Goal: Task Accomplishment & Management: Use online tool/utility

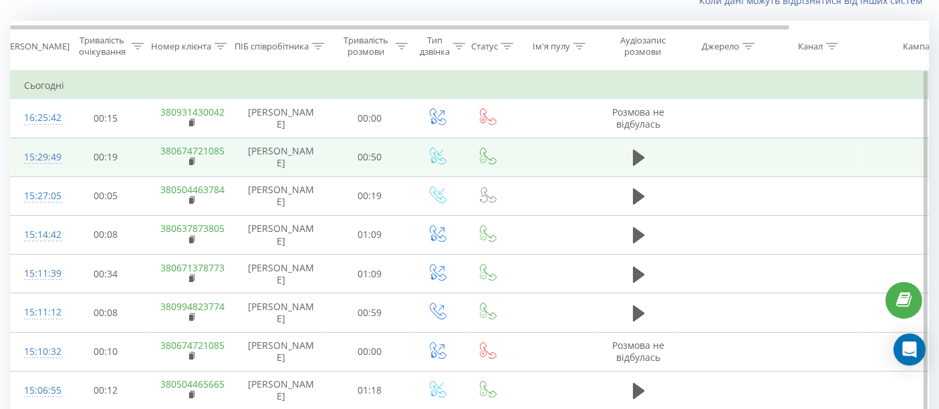
scroll to position [98, 0]
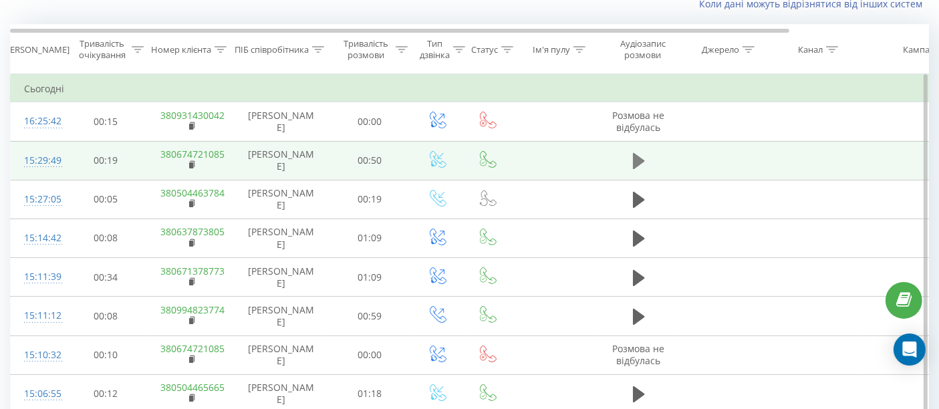
click at [636, 166] on icon at bounding box center [639, 161] width 12 height 19
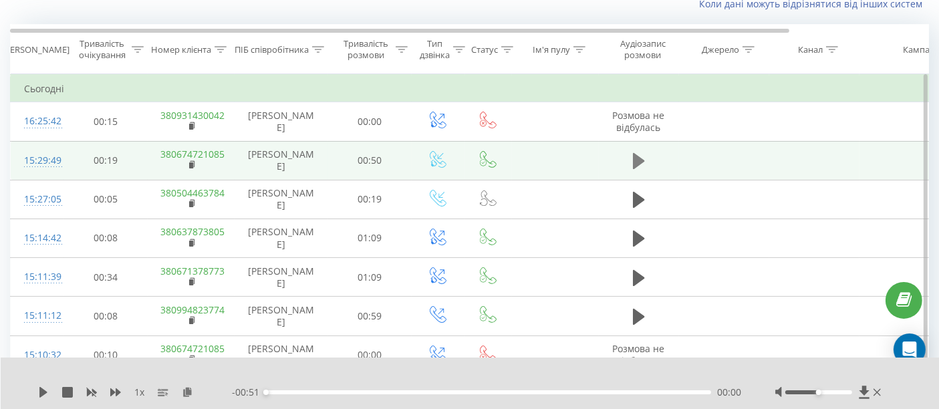
click at [634, 155] on icon at bounding box center [639, 161] width 12 height 16
click at [281, 390] on div "00:00" at bounding box center [488, 392] width 445 height 4
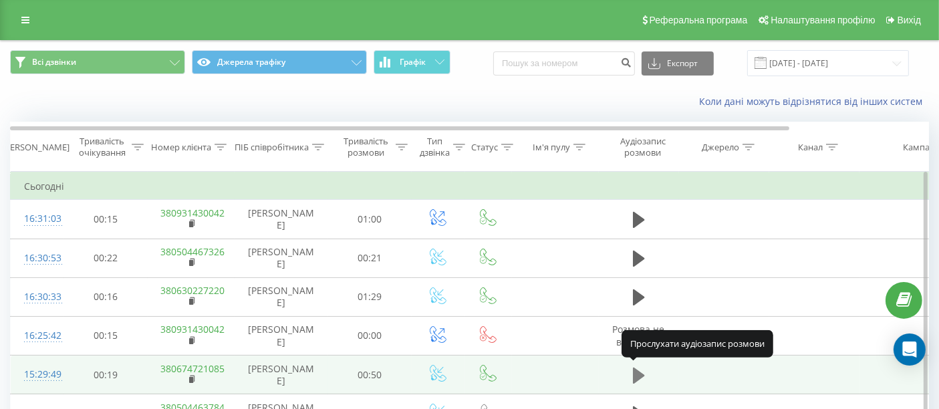
click at [636, 373] on icon at bounding box center [639, 375] width 12 height 16
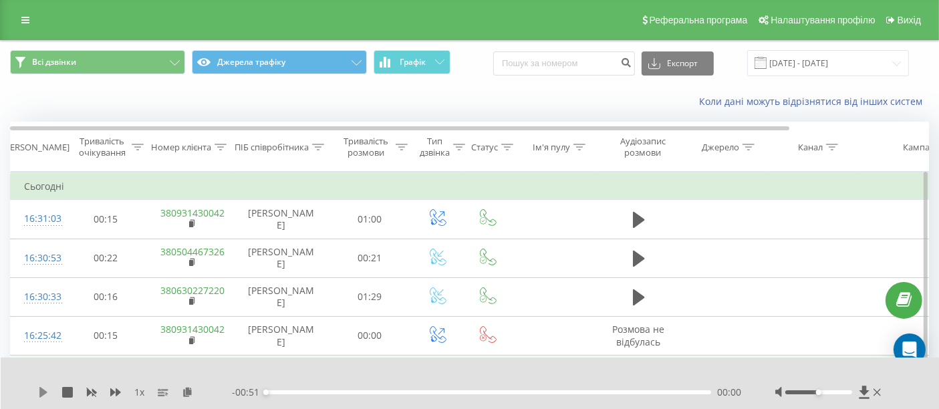
click at [38, 392] on icon at bounding box center [43, 392] width 11 height 11
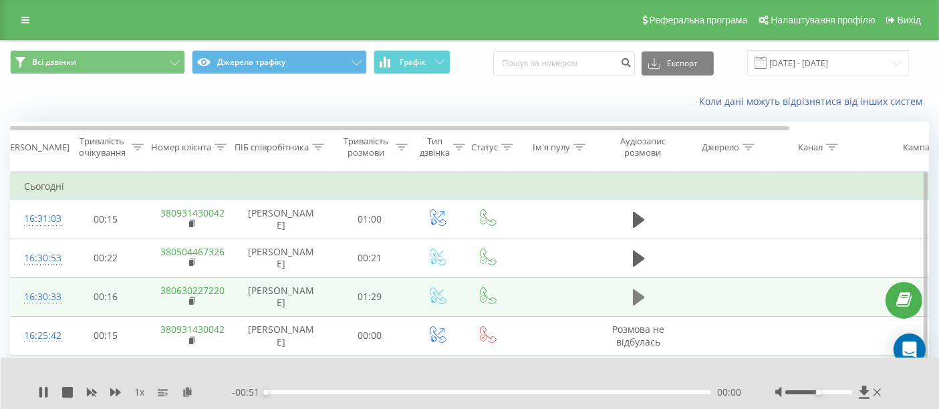
click at [642, 300] on icon at bounding box center [639, 297] width 12 height 19
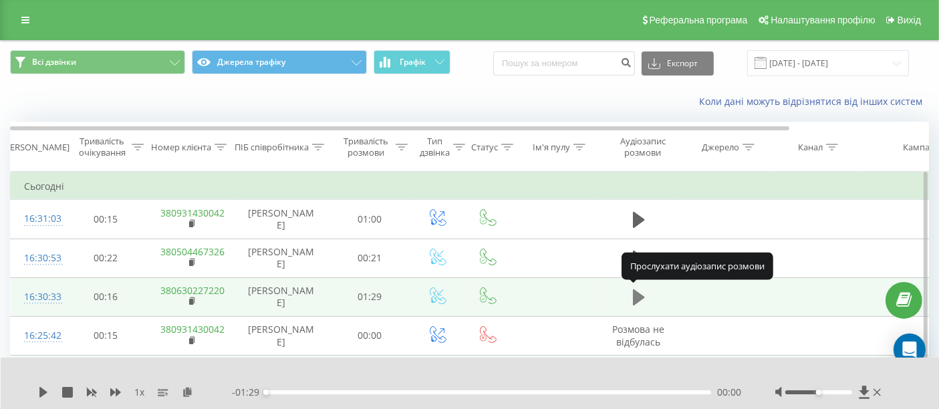
click at [637, 292] on icon at bounding box center [639, 297] width 12 height 16
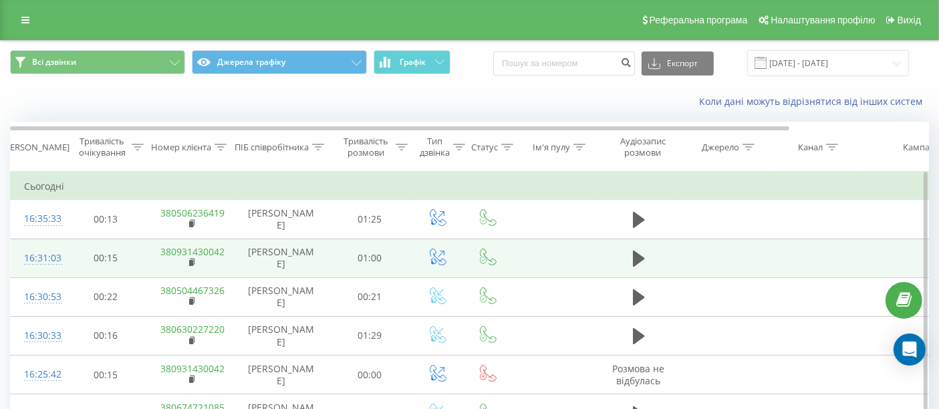
scroll to position [74, 0]
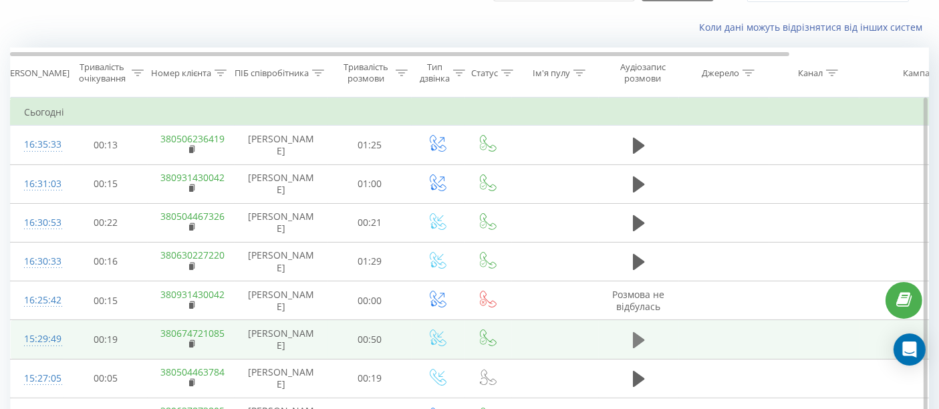
click at [639, 342] on icon at bounding box center [639, 340] width 12 height 19
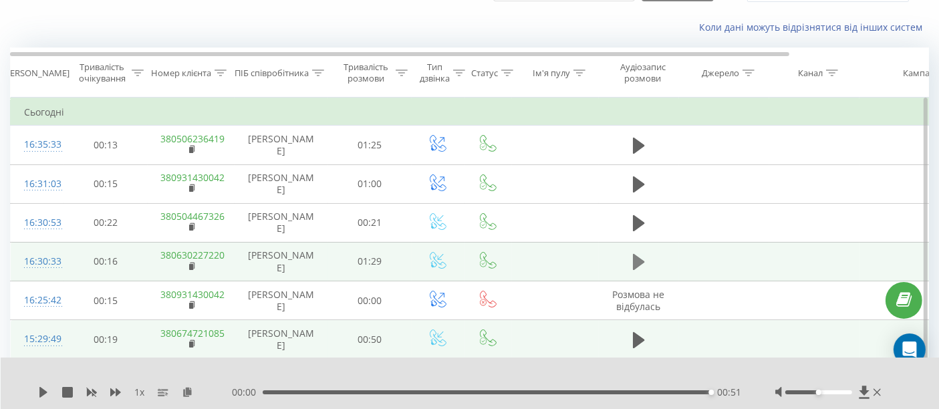
click at [636, 262] on icon at bounding box center [639, 262] width 12 height 16
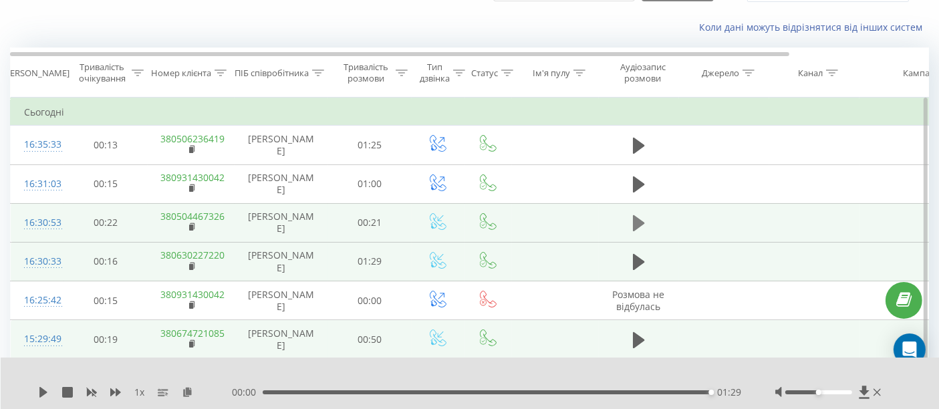
click at [634, 222] on icon at bounding box center [639, 223] width 12 height 16
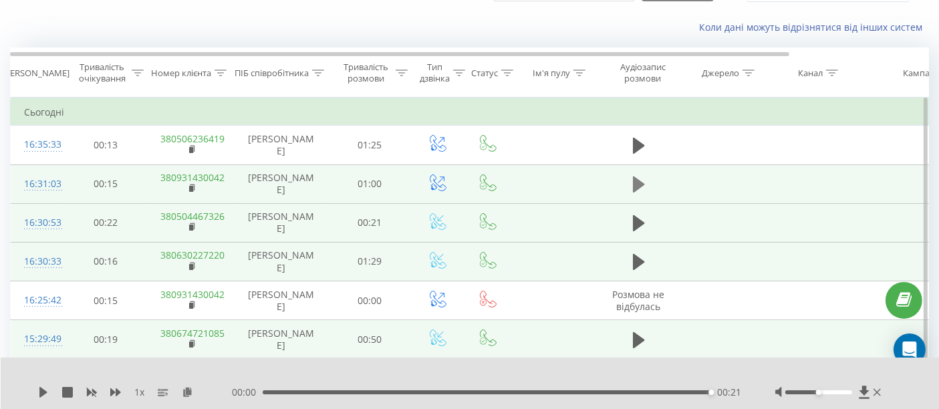
click at [634, 184] on icon at bounding box center [639, 184] width 12 height 16
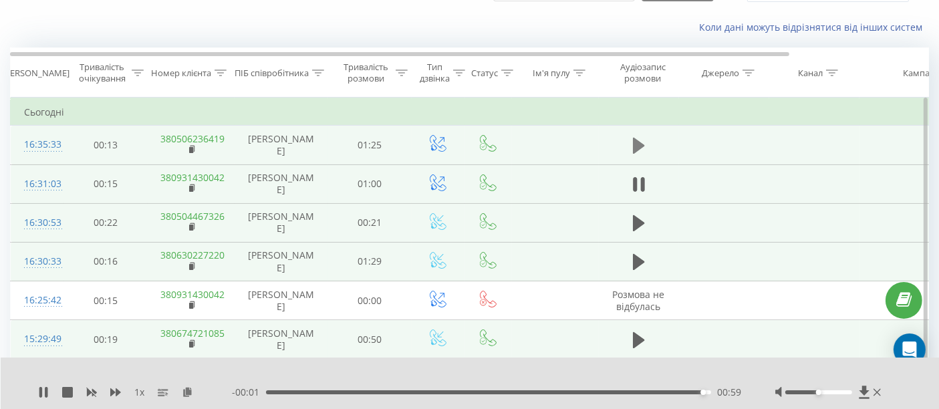
click at [633, 140] on icon at bounding box center [639, 146] width 12 height 16
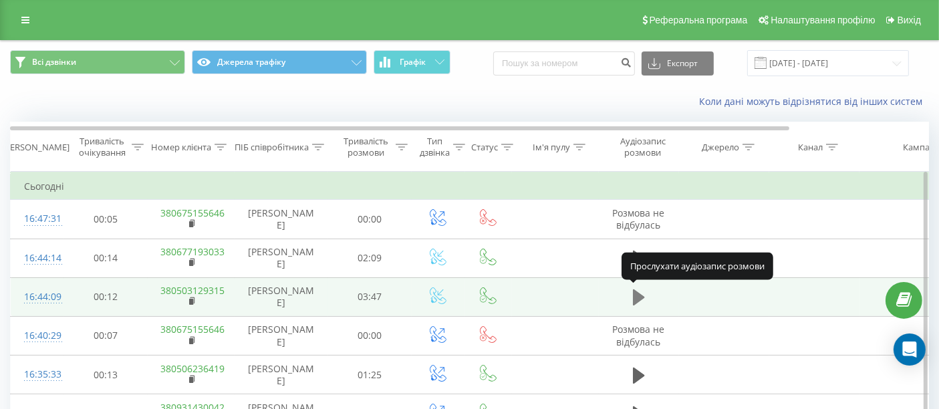
click at [640, 297] on icon at bounding box center [639, 297] width 12 height 16
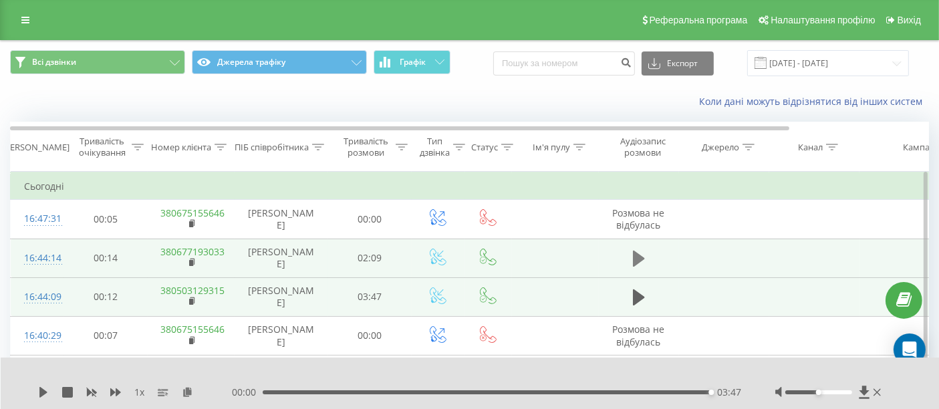
click at [639, 259] on icon at bounding box center [639, 259] width 12 height 16
click at [641, 258] on icon at bounding box center [642, 258] width 4 height 15
